Goal: Use online tool/utility: Utilize a website feature to perform a specific function

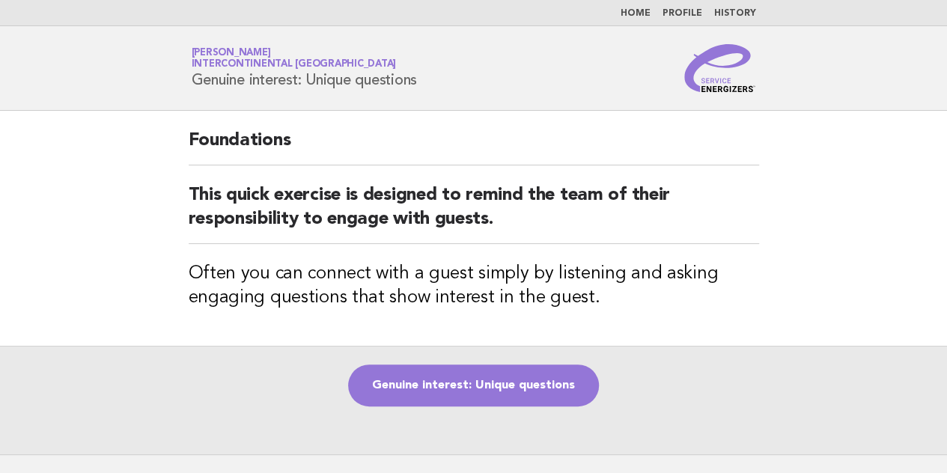
drag, startPoint x: 423, startPoint y: 82, endPoint x: 190, endPoint y: 104, distance: 233.8
click at [190, 104] on header "Service Energizers Akhilesh Sah InterContinental Doha Beach & Spa Genuine inter…" at bounding box center [473, 68] width 947 height 85
copy h1 "Genuine interest: Unique questions"
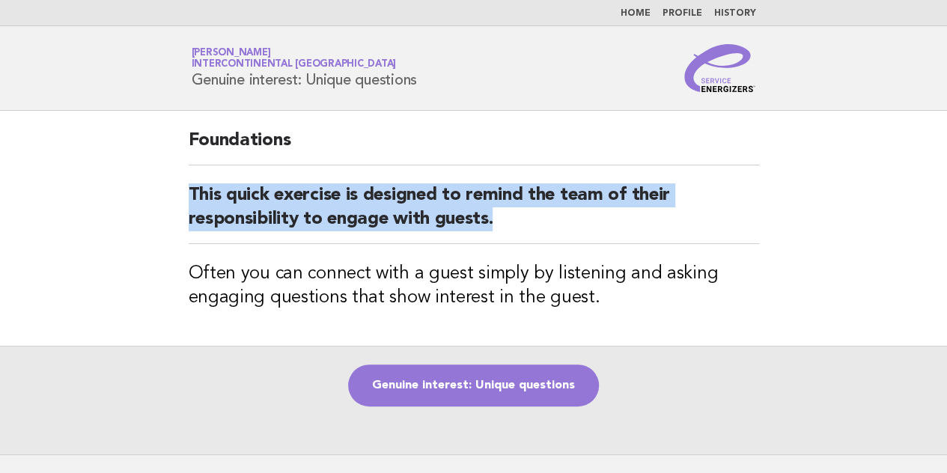
drag, startPoint x: 185, startPoint y: 192, endPoint x: 560, endPoint y: 239, distance: 377.8
click at [560, 239] on div "Foundations This quick exercise is designed to remind the team of their respons…" at bounding box center [474, 228] width 606 height 235
copy h2 "This quick exercise is designed to remind the team of their responsibility to e…"
click at [447, 373] on link "Genuine interest: Unique questions" at bounding box center [473, 385] width 251 height 42
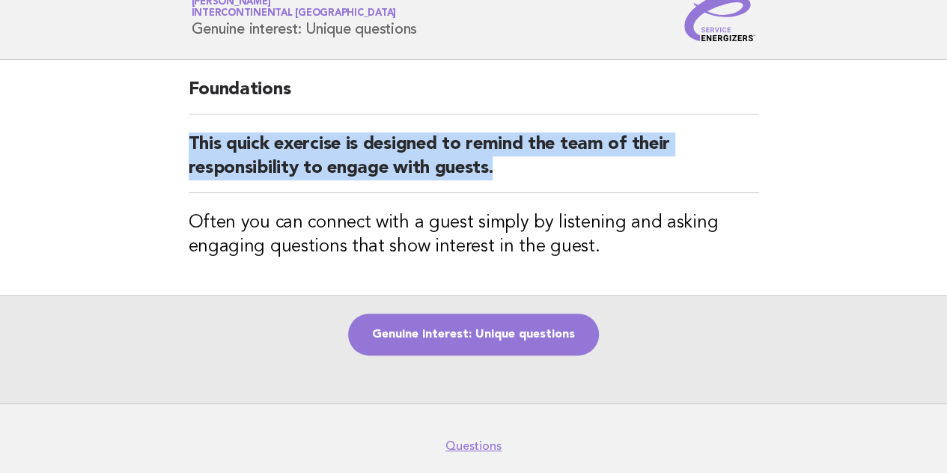
scroll to position [75, 0]
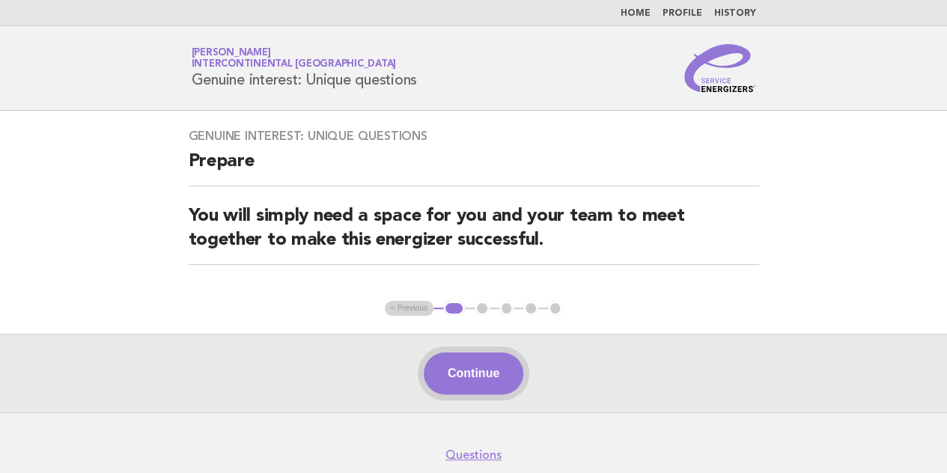
click at [478, 360] on button "Continue" at bounding box center [474, 373] width 100 height 42
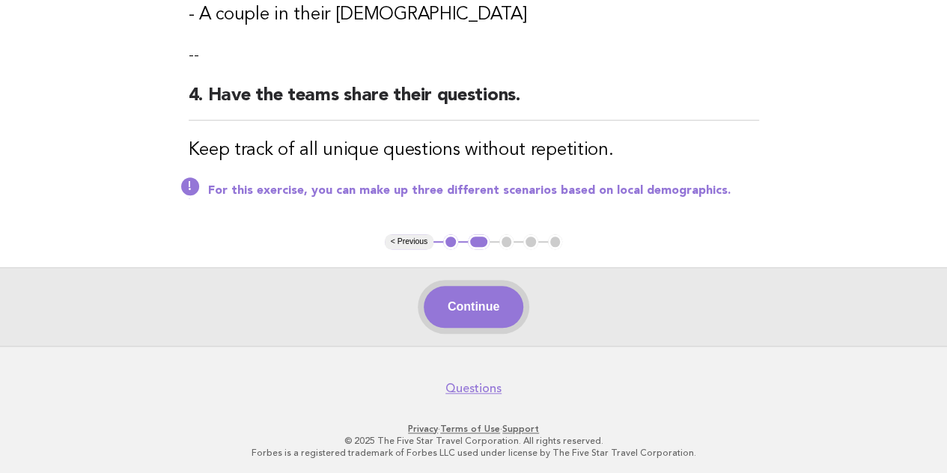
click at [492, 293] on button "Continue" at bounding box center [474, 307] width 100 height 42
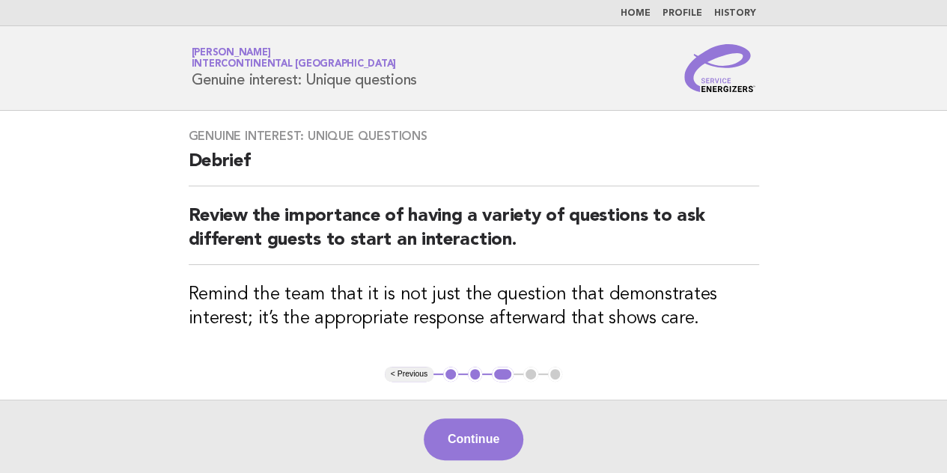
click at [462, 409] on div "Continue" at bounding box center [473, 439] width 947 height 79
click at [458, 429] on button "Continue" at bounding box center [474, 439] width 100 height 42
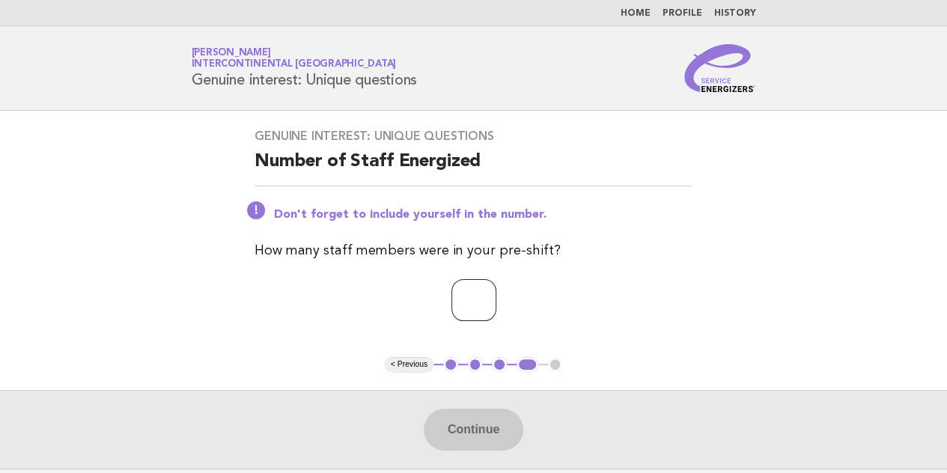
click at [479, 282] on input "number" at bounding box center [473, 300] width 45 height 42
type input "*"
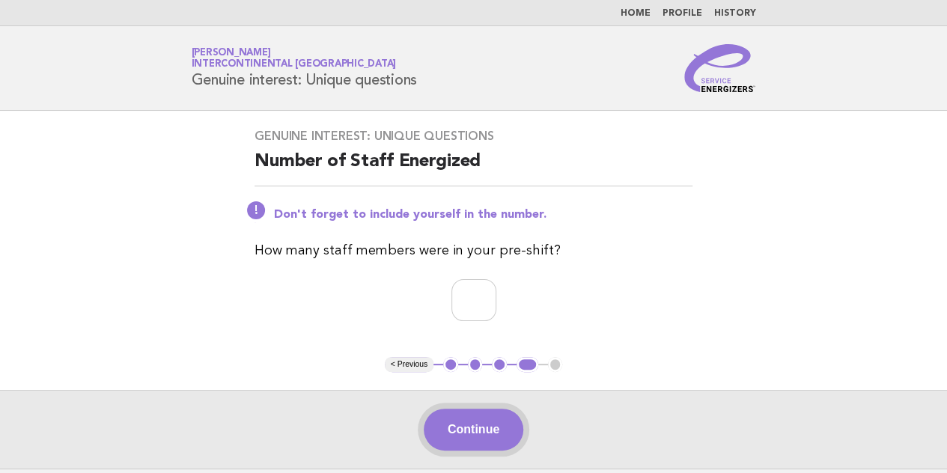
click at [495, 433] on button "Continue" at bounding box center [474, 430] width 100 height 42
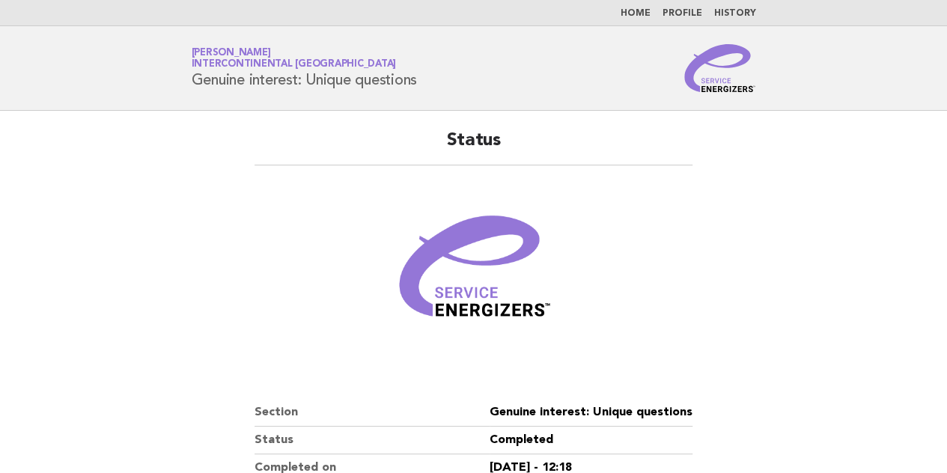
scroll to position [233, 0]
